Goal: Transaction & Acquisition: Download file/media

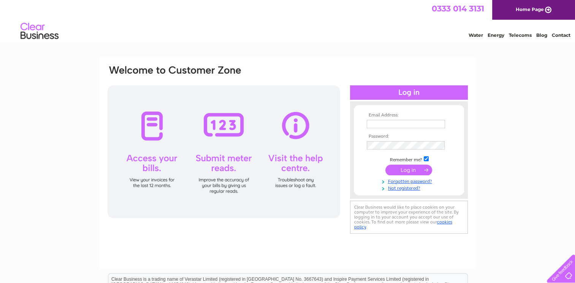
type input "sisters.kirkby@gmail.com"
click at [410, 168] on input "submit" at bounding box center [408, 170] width 47 height 11
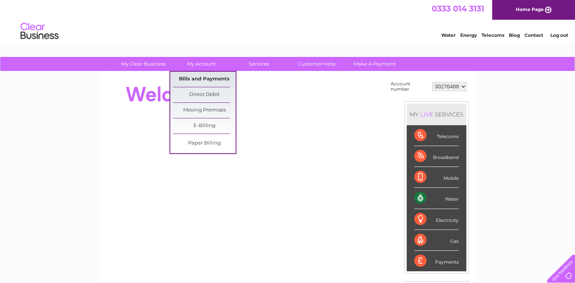
click at [211, 79] on link "Bills and Payments" at bounding box center [204, 79] width 63 height 15
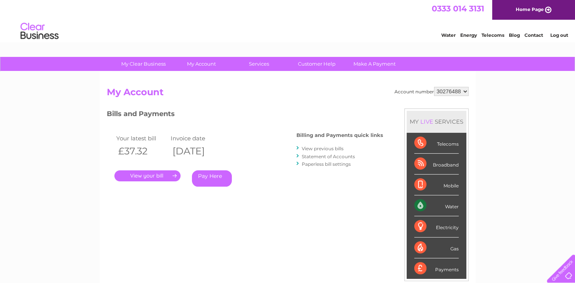
click at [312, 145] on li "View previous bills" at bounding box center [339, 149] width 87 height 8
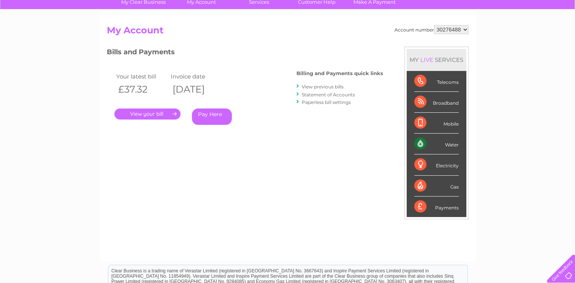
scroll to position [58, 0]
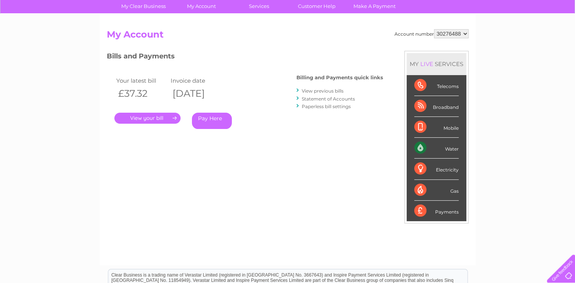
click at [313, 89] on link "View previous bills" at bounding box center [323, 91] width 42 height 6
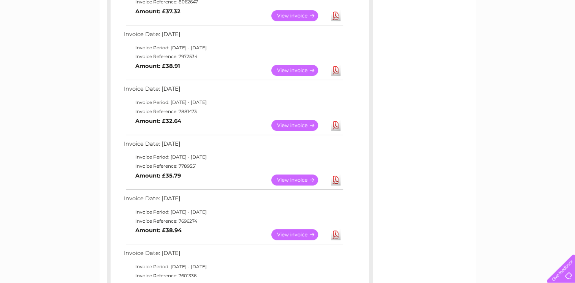
scroll to position [172, 0]
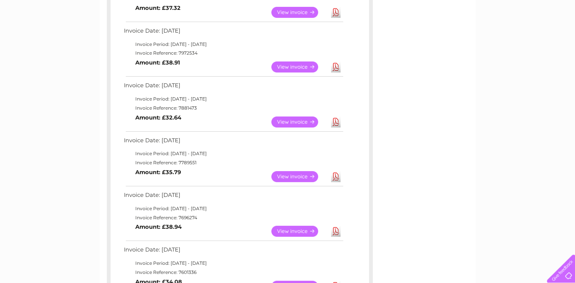
click at [297, 172] on link "View" at bounding box center [299, 176] width 56 height 11
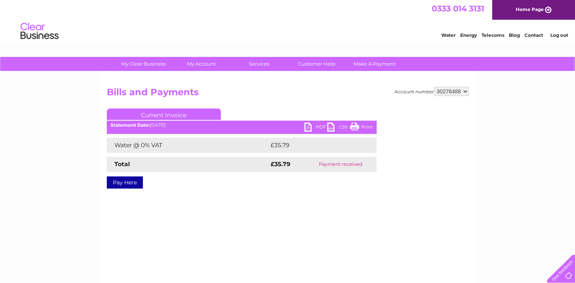
click at [310, 127] on link "PDF" at bounding box center [315, 128] width 23 height 11
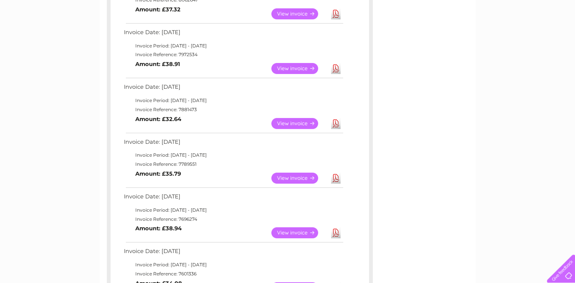
click at [290, 122] on link "View" at bounding box center [299, 123] width 56 height 11
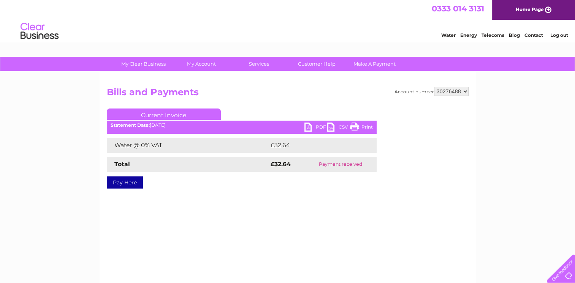
click at [314, 127] on link "PDF" at bounding box center [315, 128] width 23 height 11
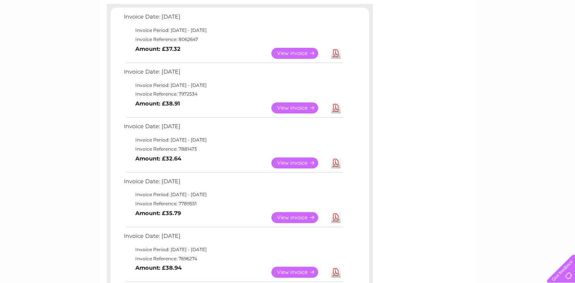
scroll to position [123, 0]
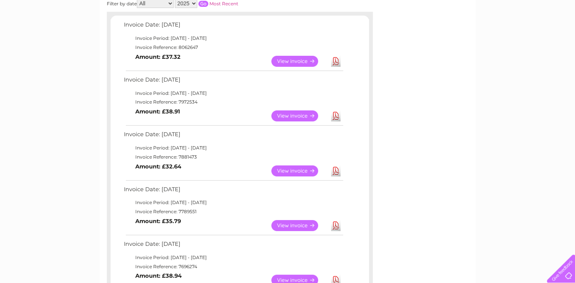
click at [296, 114] on link "View" at bounding box center [299, 116] width 56 height 11
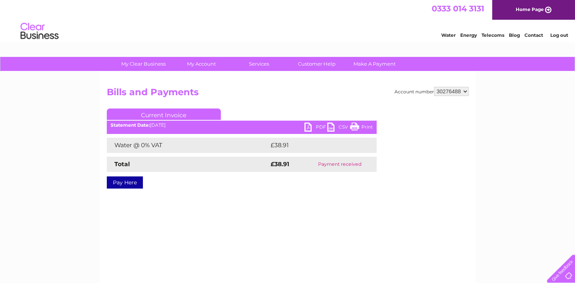
click at [314, 125] on link "PDF" at bounding box center [315, 128] width 23 height 11
